Goal: Task Accomplishment & Management: Manage account settings

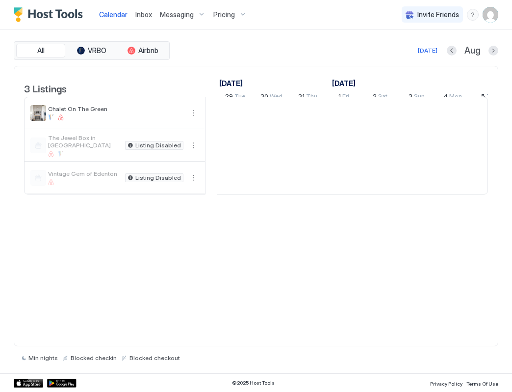
scroll to position [0, 545]
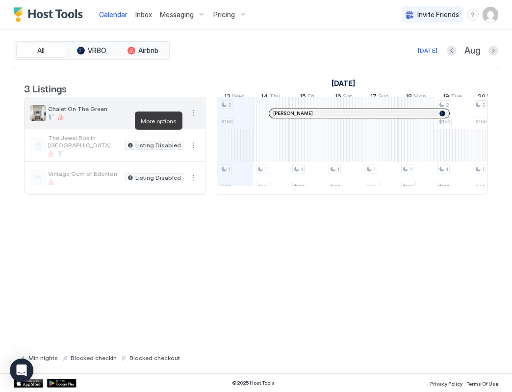
click at [194, 119] on button "More options" at bounding box center [193, 113] width 12 height 12
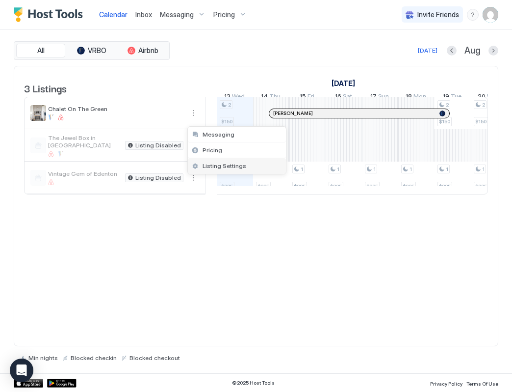
click at [216, 166] on span "Listing Settings" at bounding box center [225, 165] width 44 height 7
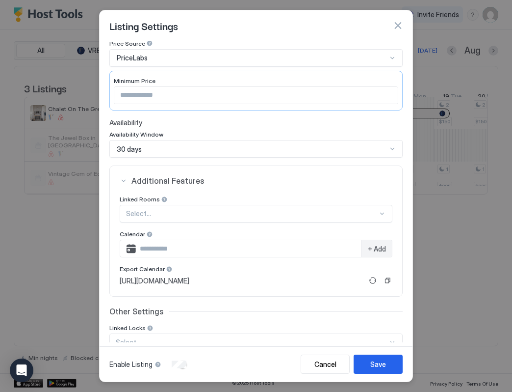
scroll to position [67, 0]
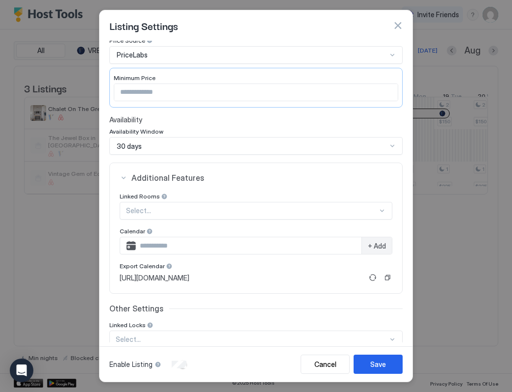
click at [395, 147] on div "30 days" at bounding box center [256, 146] width 294 height 18
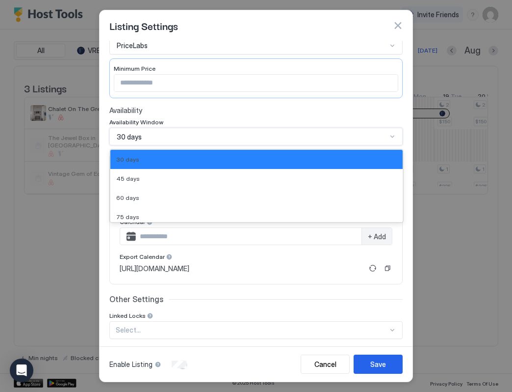
click at [287, 108] on span "Availability" at bounding box center [256, 110] width 294 height 9
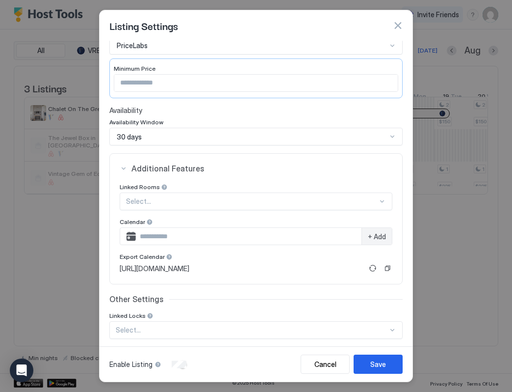
scroll to position [100, 0]
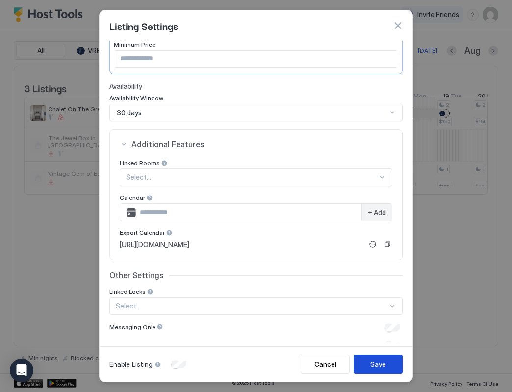
click at [384, 364] on div "Save" at bounding box center [379, 364] width 16 height 10
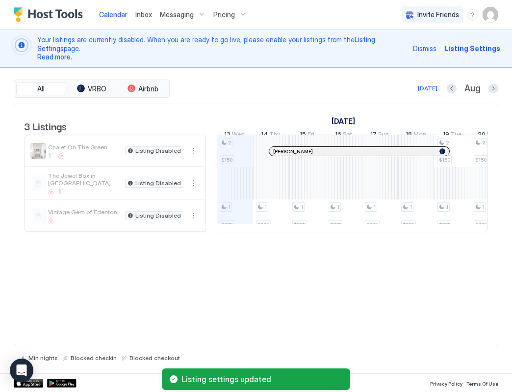
click at [111, 12] on span "Calendar" at bounding box center [113, 14] width 28 height 8
